Goal: Obtain resource: Download file/media

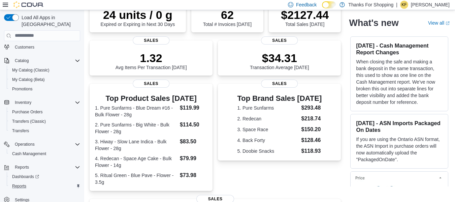
scroll to position [67, 0]
click at [25, 183] on span "Reports" at bounding box center [19, 185] width 14 height 5
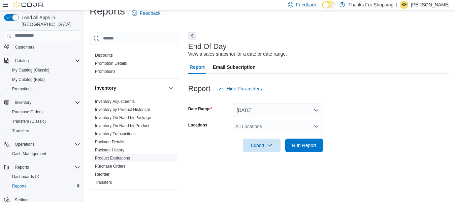
scroll to position [101, 0]
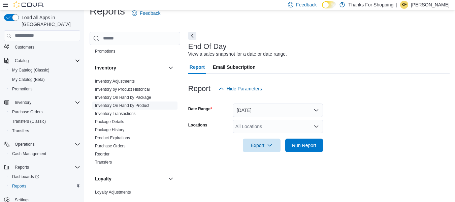
click at [130, 104] on link "Inventory On Hand by Product" at bounding box center [122, 105] width 54 height 5
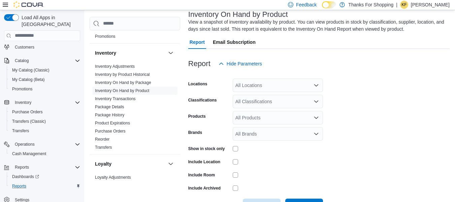
scroll to position [67, 0]
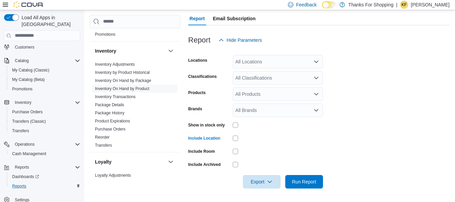
click at [262, 60] on div "All Locations" at bounding box center [278, 61] width 90 height 13
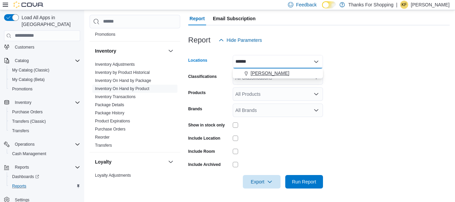
type input "******"
click at [280, 77] on button "[PERSON_NAME]" at bounding box center [278, 73] width 90 height 10
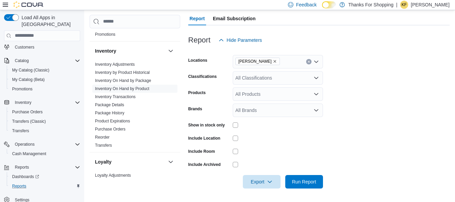
click at [390, 115] on form "Locations Preston Classifications All Classifications Products All Products Bra…" at bounding box center [319, 118] width 262 height 142
click at [269, 74] on div "All Classifications" at bounding box center [278, 77] width 90 height 13
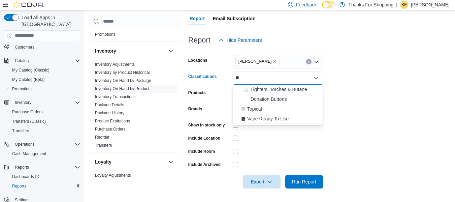
type input "***"
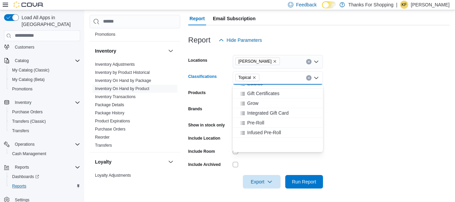
scroll to position [236, 0]
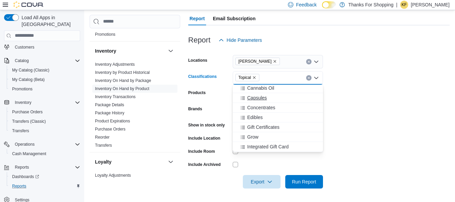
click at [259, 99] on span "Capsules" at bounding box center [257, 97] width 20 height 7
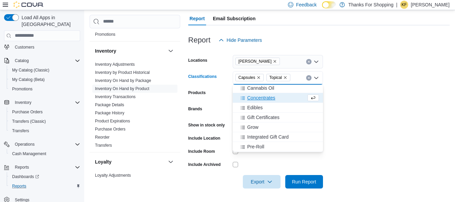
click at [264, 99] on span "Concentrates" at bounding box center [261, 97] width 28 height 7
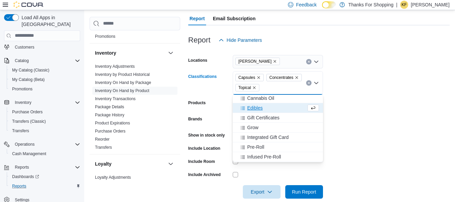
click at [296, 78] on icon "Remove Concentrates from selection in this group" at bounding box center [297, 77] width 3 height 3
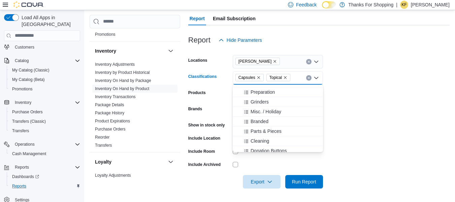
scroll to position [135, 0]
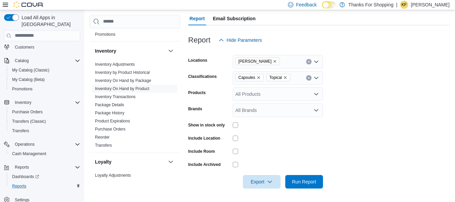
click at [386, 103] on form "Locations Preston Classifications Capsules Topical Products All Products Brands…" at bounding box center [319, 118] width 262 height 142
click at [297, 80] on div "Capsules Topical" at bounding box center [278, 77] width 90 height 13
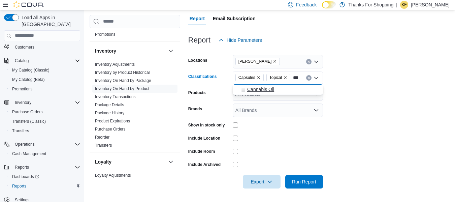
type input "***"
click at [290, 92] on div "Cannabis Oil" at bounding box center [278, 89] width 82 height 7
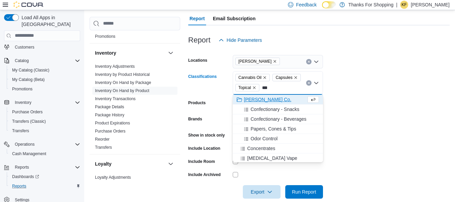
type input "****"
click at [353, 80] on form "Locations Preston Classifications Cannabis Oil Capsules Concentrates Topical Co…" at bounding box center [319, 123] width 262 height 152
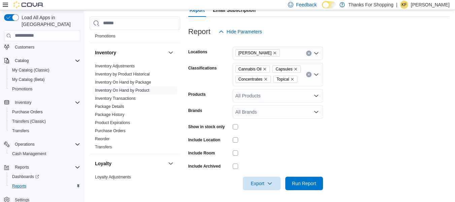
scroll to position [77, 0]
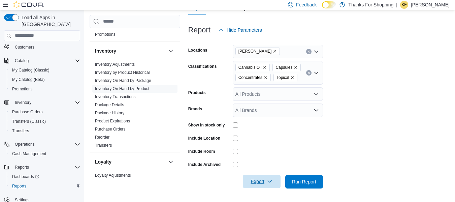
click at [266, 181] on span "Export" at bounding box center [262, 181] width 30 height 13
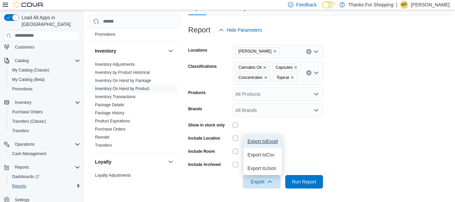
click at [271, 146] on button "Export to Excel" at bounding box center [263, 140] width 38 height 13
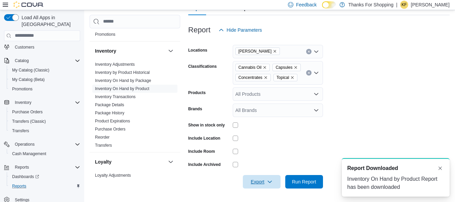
scroll to position [0, 0]
click at [450, 197] on div at bounding box center [450, 197] width 0 height 0
